Goal: Check status

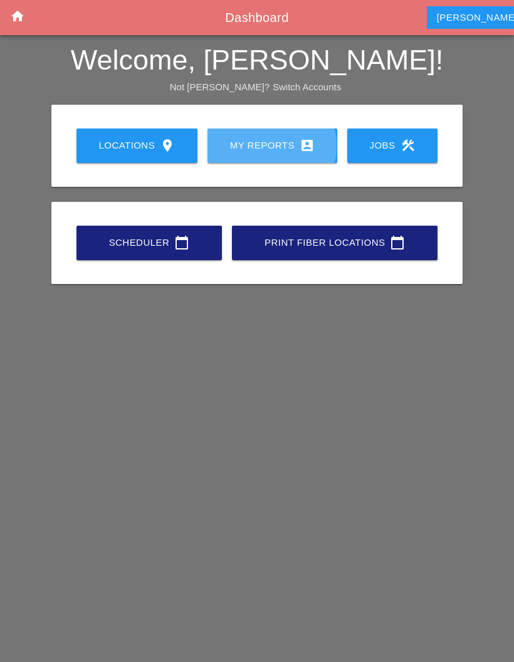
click at [278, 147] on div "My Reports account_box" at bounding box center [273, 145] width 90 height 15
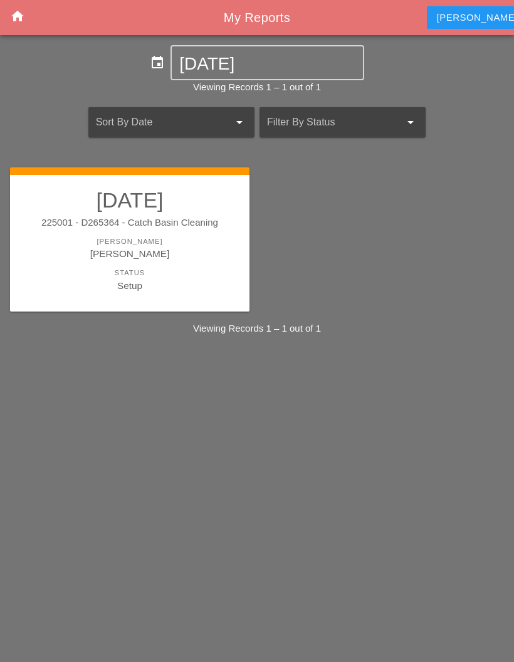
click at [164, 268] on div "Status" at bounding box center [130, 273] width 214 height 11
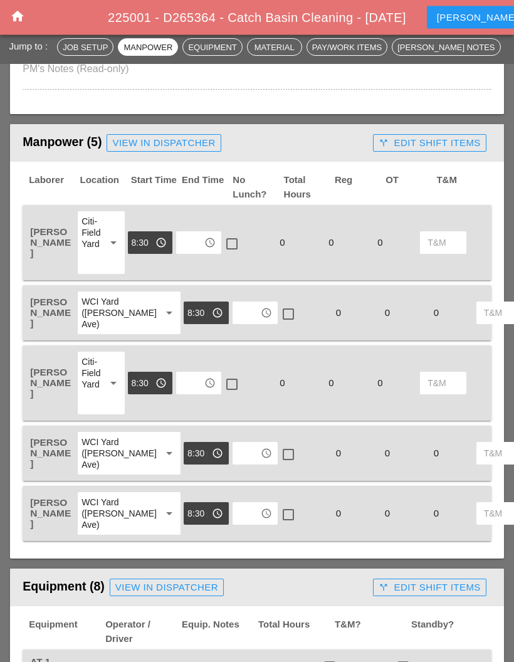
scroll to position [526, 0]
